Goal: Task Accomplishment & Management: Manage account settings

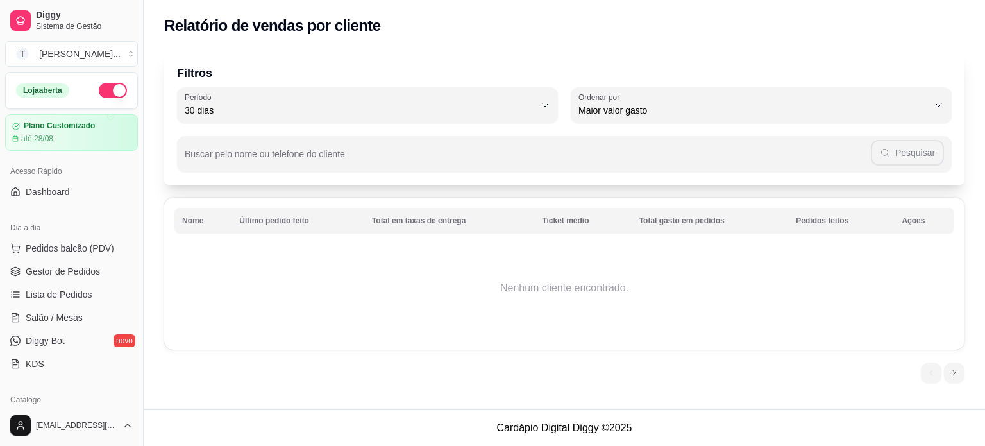
select select "30"
select select "HIGHEST_TOTAL_SPENT_WITH_ORDERS"
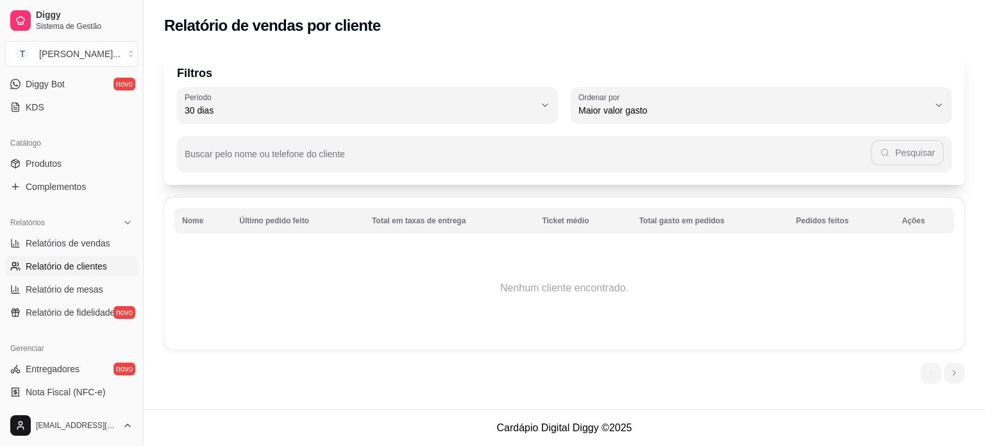
click at [85, 292] on span "Relatório de mesas" at bounding box center [65, 289] width 78 height 13
select select "TOTAL_OF_ORDERS"
select select "7"
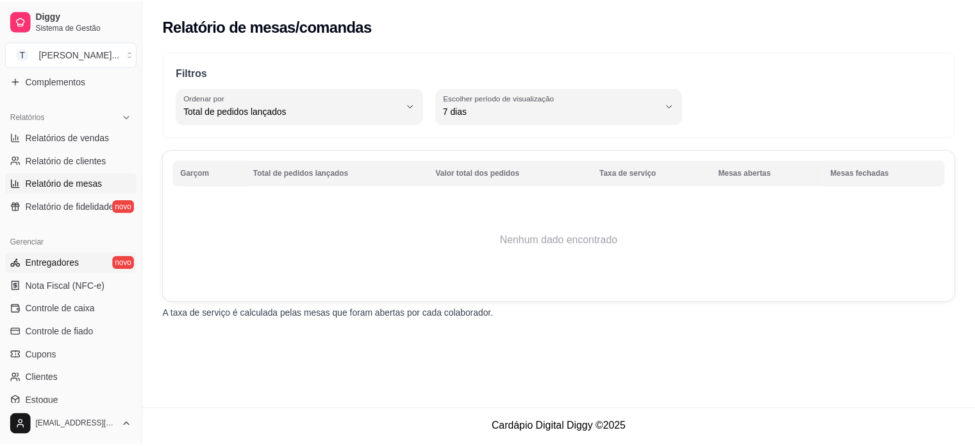
scroll to position [385, 0]
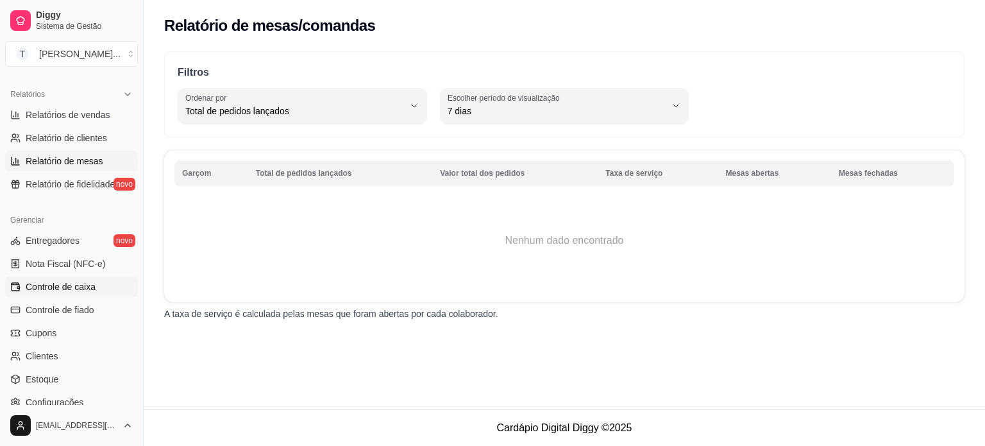
click at [75, 287] on span "Controle de caixa" at bounding box center [61, 286] width 70 height 13
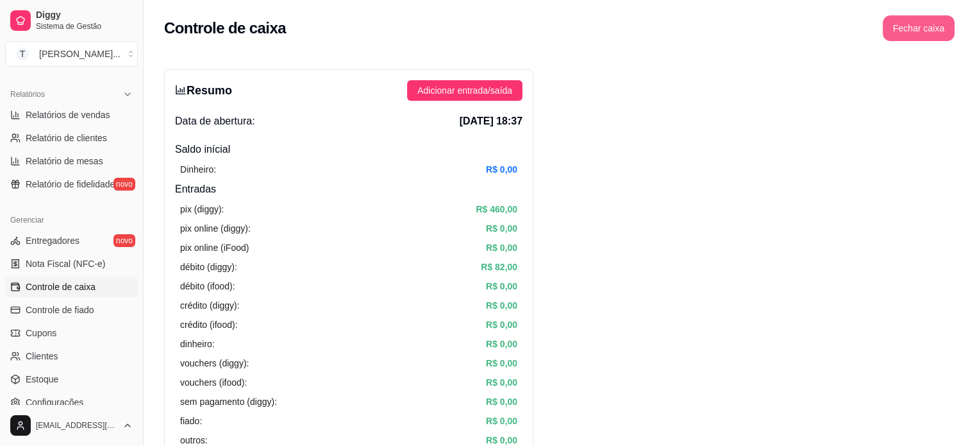
click at [920, 31] on button "Fechar caixa" at bounding box center [919, 28] width 72 height 26
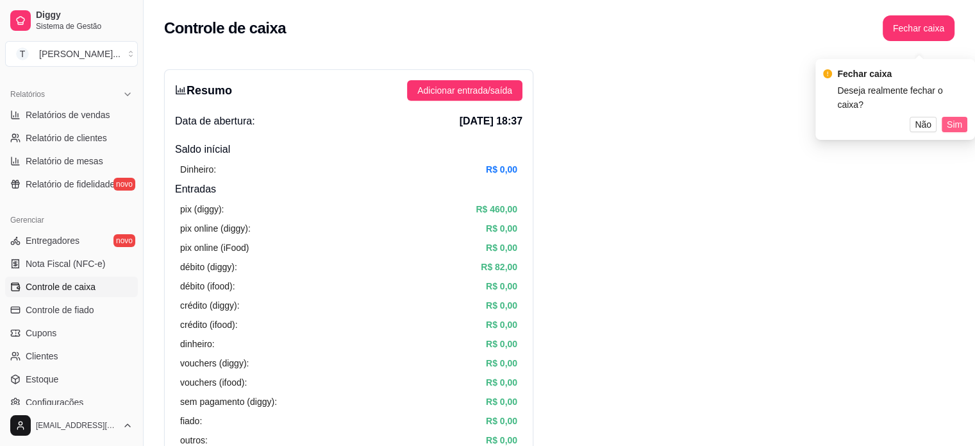
click at [954, 117] on span "Sim" at bounding box center [954, 124] width 15 height 14
